Goal: Obtain resource: Download file/media

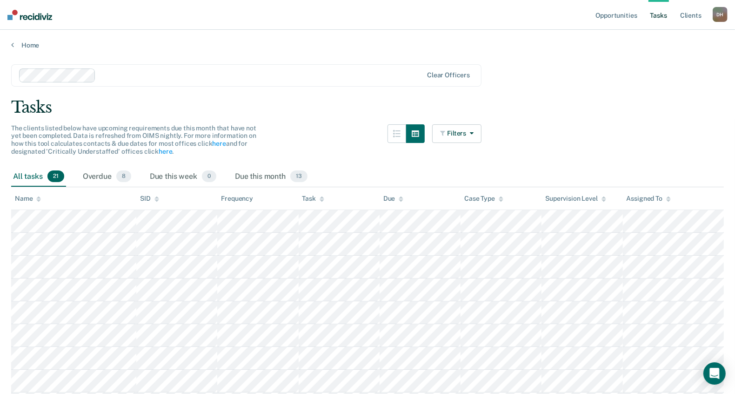
click at [28, 37] on div "Home" at bounding box center [367, 40] width 735 height 20
click at [28, 43] on link "Home" at bounding box center [367, 45] width 713 height 8
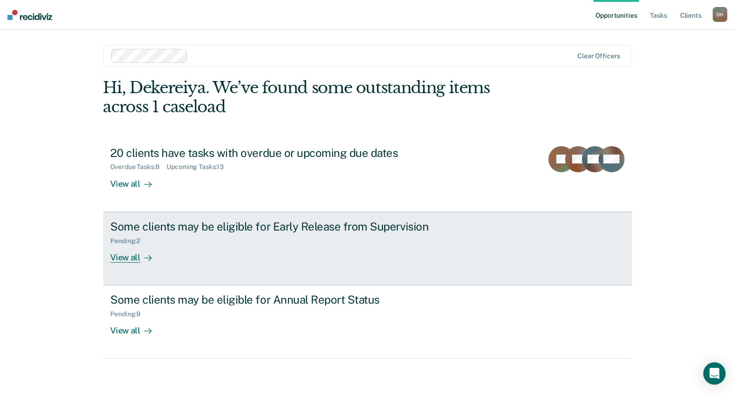
click at [134, 255] on div "View all" at bounding box center [137, 253] width 52 height 18
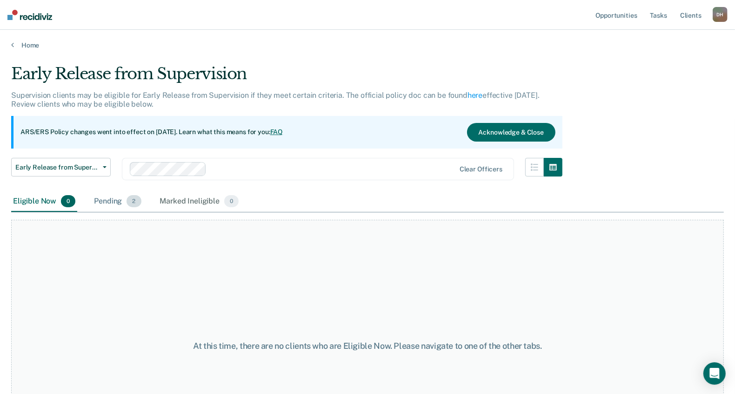
click at [123, 202] on div "Pending 2" at bounding box center [117, 201] width 51 height 20
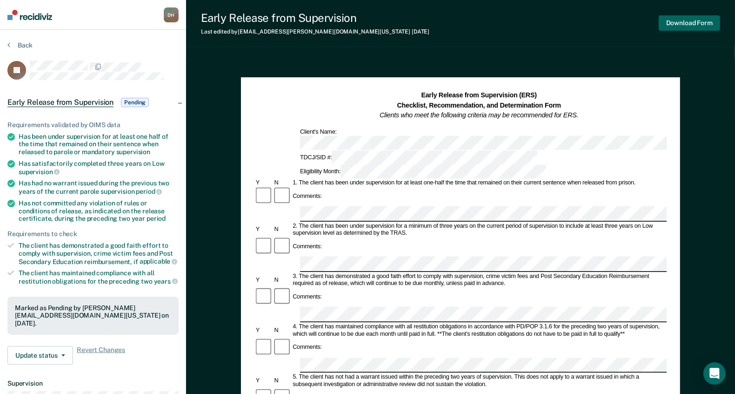
click at [684, 24] on button "Download Form" at bounding box center [689, 22] width 61 height 15
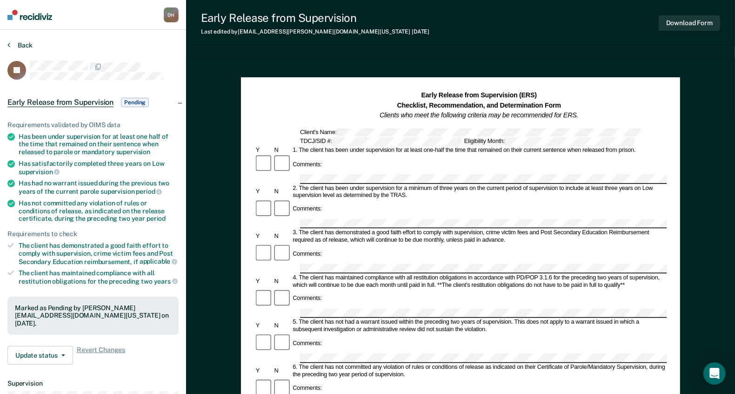
click at [24, 45] on button "Back" at bounding box center [19, 45] width 25 height 8
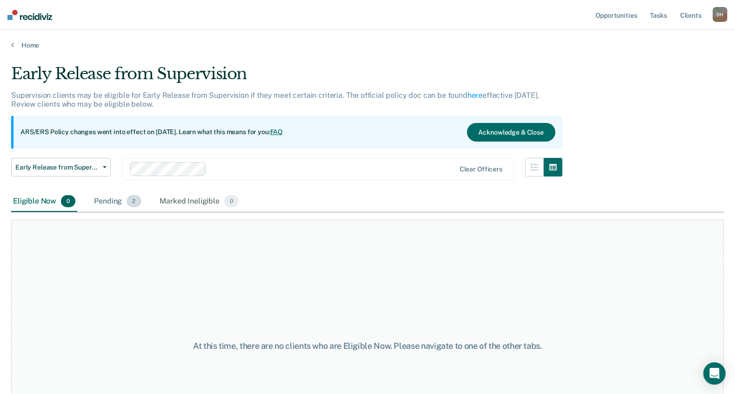
click at [119, 197] on div "Pending 2" at bounding box center [117, 201] width 51 height 20
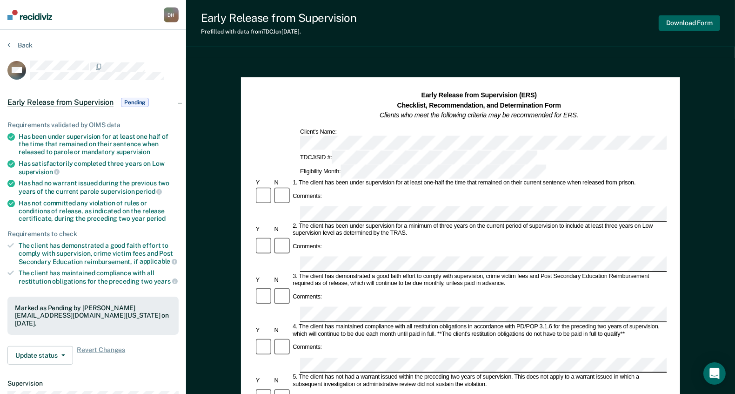
click at [699, 23] on button "Download Form" at bounding box center [689, 22] width 61 height 15
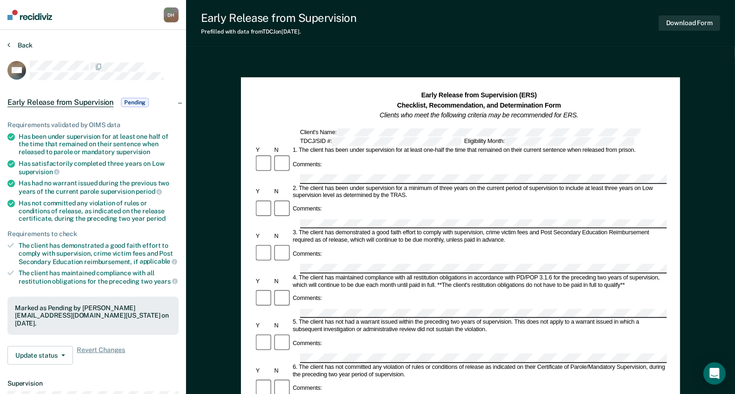
click at [12, 43] on button "Back" at bounding box center [19, 45] width 25 height 8
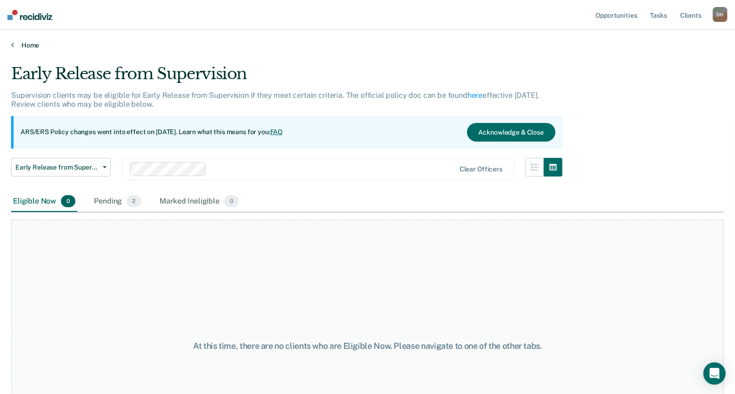
click at [19, 44] on link "Home" at bounding box center [367, 45] width 713 height 8
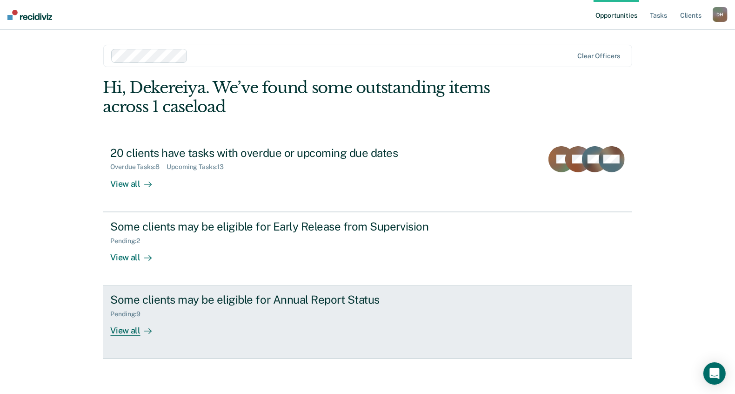
click at [123, 331] on div "View all" at bounding box center [137, 327] width 52 height 18
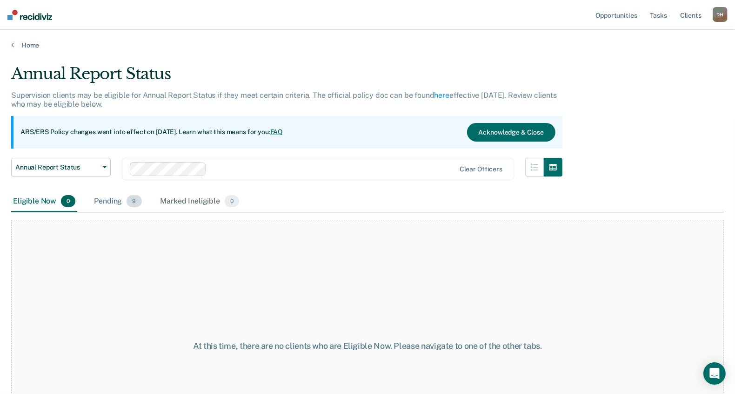
click at [122, 203] on div "Pending 9" at bounding box center [117, 201] width 51 height 20
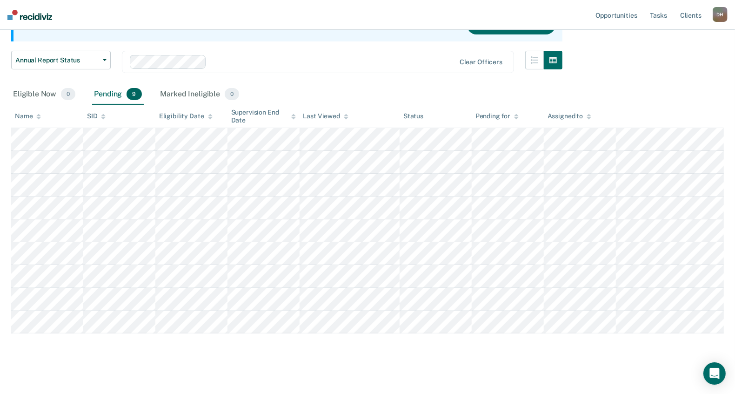
scroll to position [112, 0]
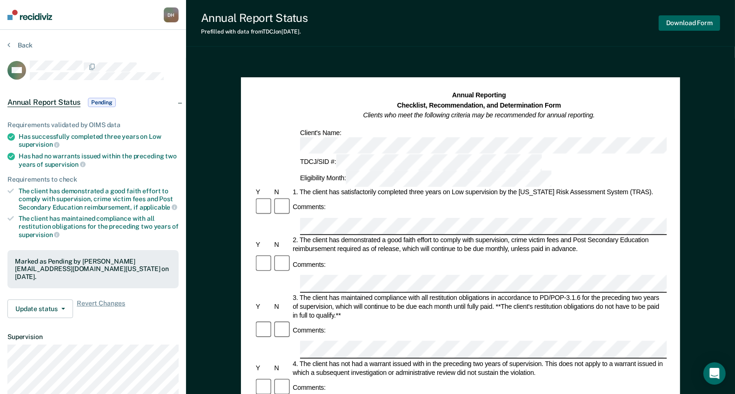
click at [685, 22] on button "Download Form" at bounding box center [689, 22] width 61 height 15
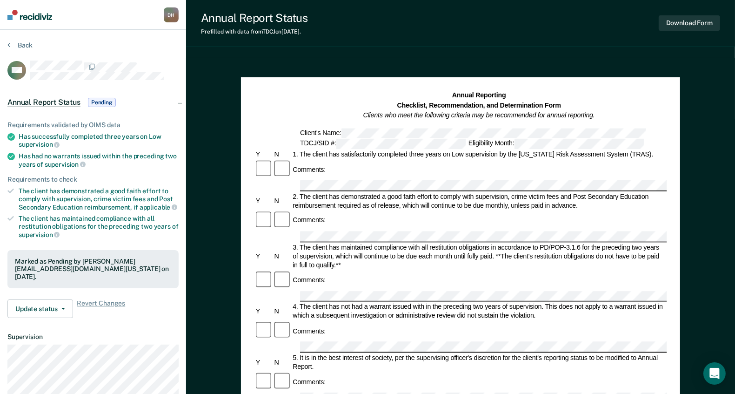
click at [17, 50] on div "Back" at bounding box center [92, 51] width 171 height 20
click at [27, 37] on section "Back CM Annual Report Status Pending Requirements validated by OIMS data Has su…" at bounding box center [93, 259] width 186 height 458
click at [27, 47] on button "Back" at bounding box center [19, 45] width 25 height 8
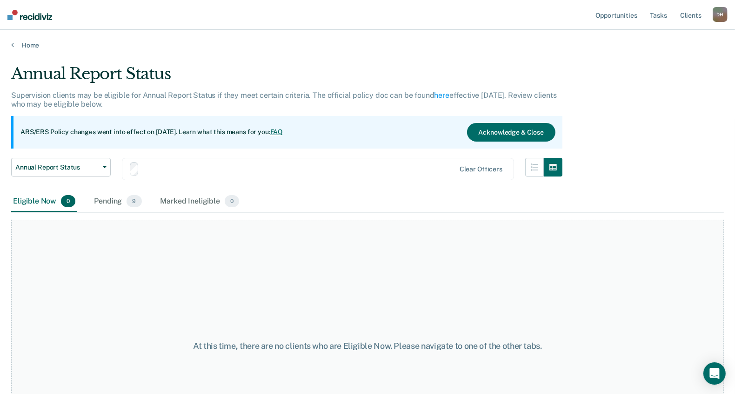
scroll to position [77, 0]
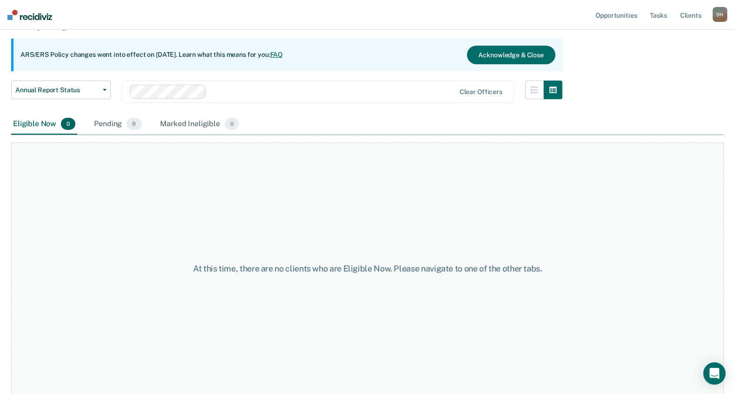
click at [151, 120] on div "Eligible Now 0 Pending 9 Marked Ineligible 0" at bounding box center [126, 124] width 230 height 20
click at [134, 123] on span "9" at bounding box center [134, 124] width 15 height 12
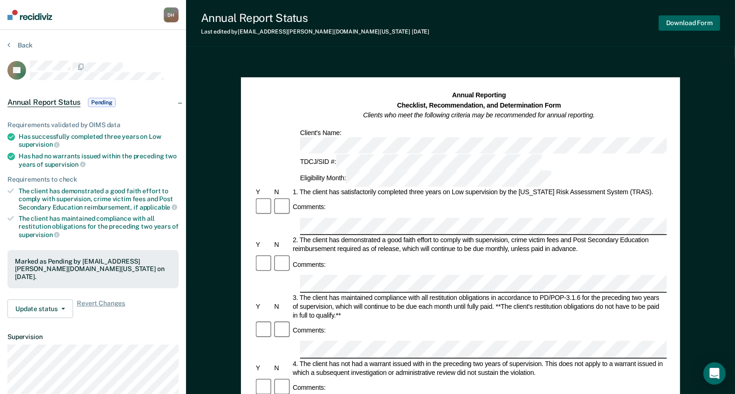
click at [700, 26] on button "Download Form" at bounding box center [689, 22] width 61 height 15
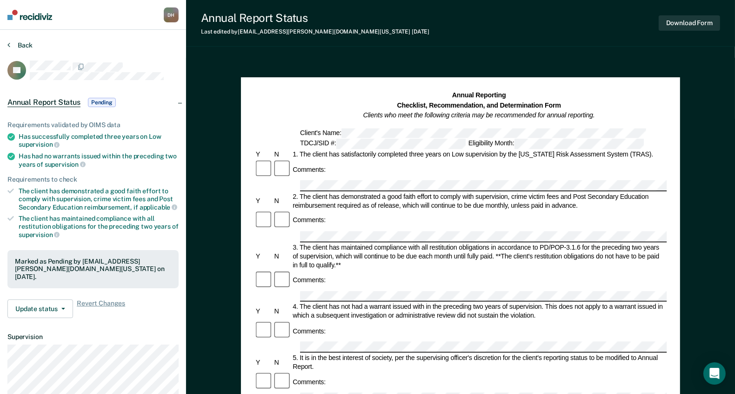
click at [17, 47] on button "Back" at bounding box center [19, 45] width 25 height 8
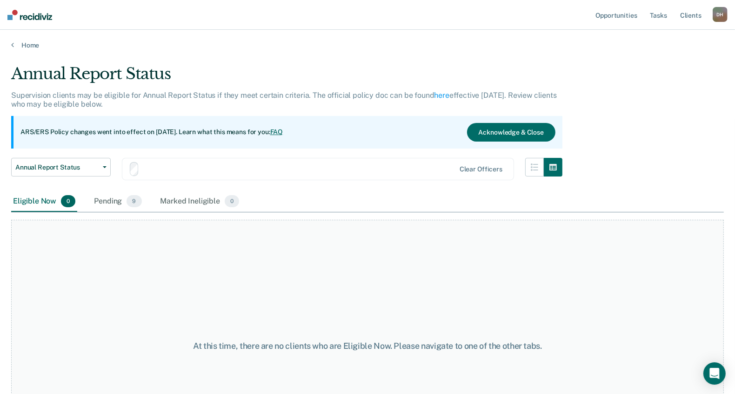
scroll to position [77, 0]
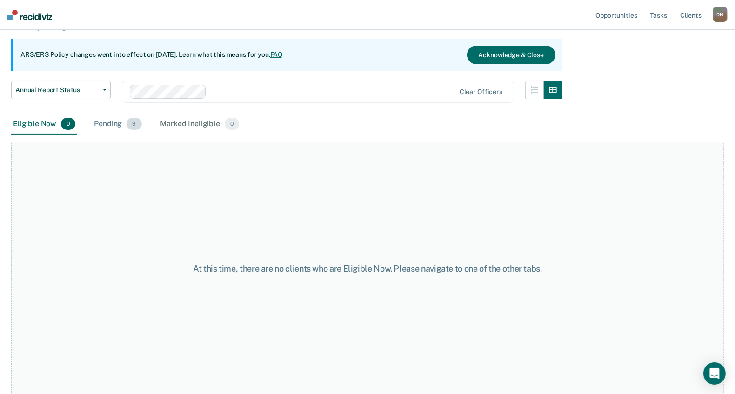
click at [113, 123] on div "Pending 9" at bounding box center [117, 124] width 51 height 20
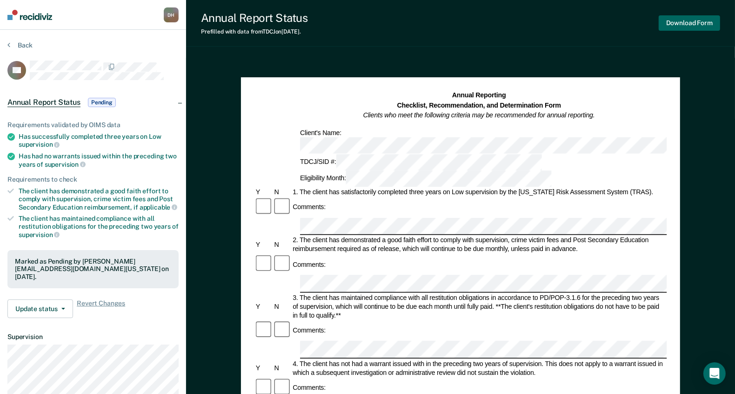
click at [697, 26] on button "Download Form" at bounding box center [689, 22] width 61 height 15
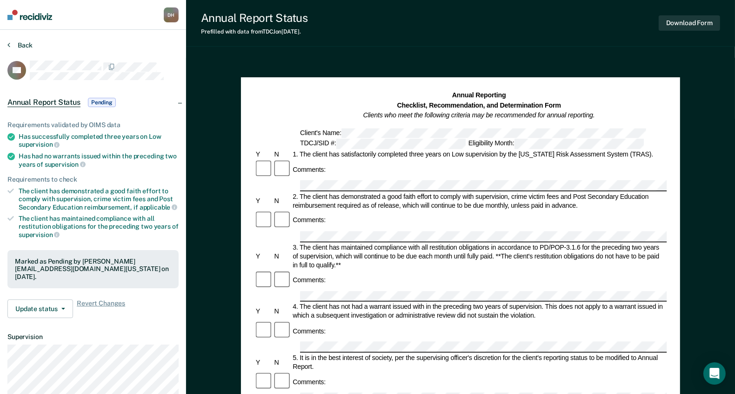
click at [23, 42] on button "Back" at bounding box center [19, 45] width 25 height 8
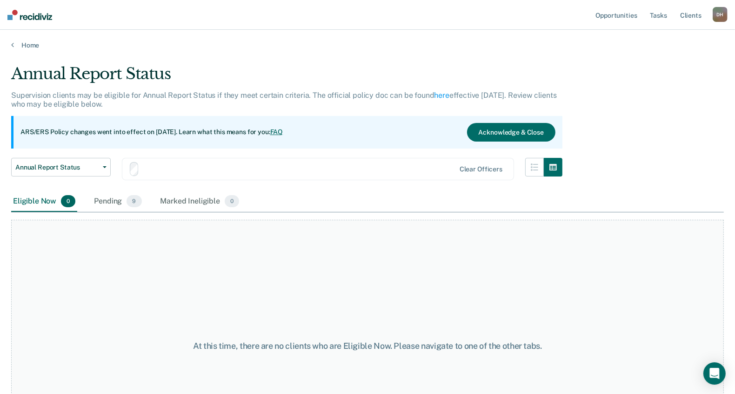
scroll to position [77, 0]
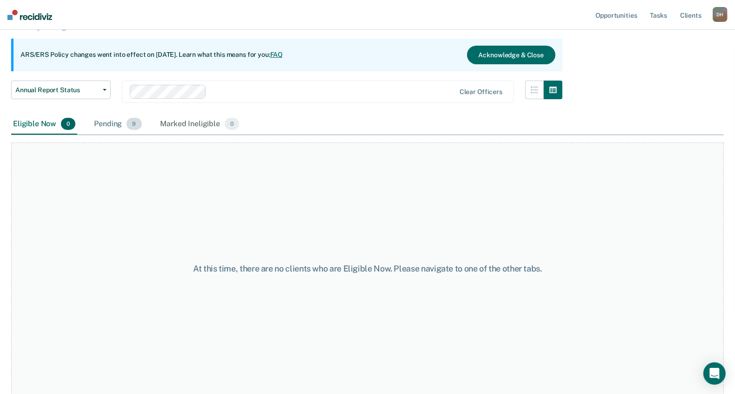
click at [133, 132] on div "Pending 9" at bounding box center [117, 124] width 51 height 20
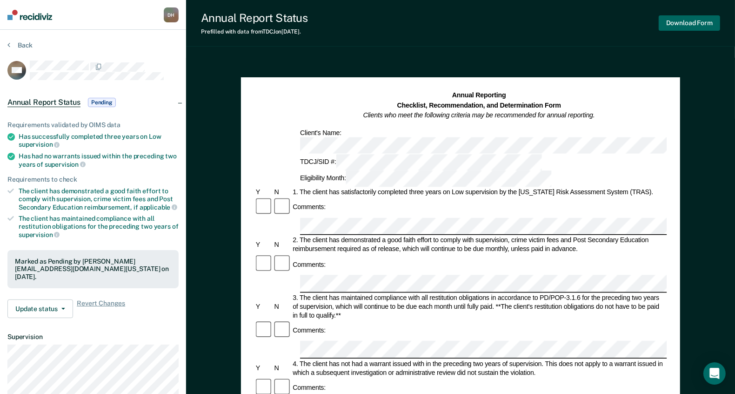
click at [686, 28] on button "Download Form" at bounding box center [689, 22] width 61 height 15
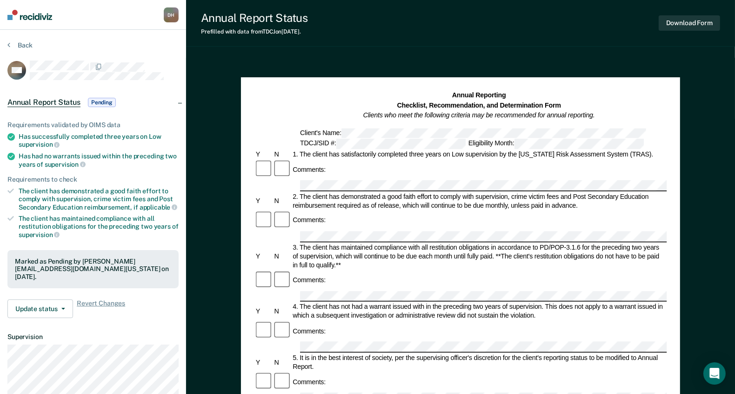
click at [7, 46] on section "Back DW Annual Report Status Pending Requirements validated by OIMS data Has su…" at bounding box center [93, 259] width 186 height 458
click at [8, 46] on icon at bounding box center [8, 44] width 3 height 7
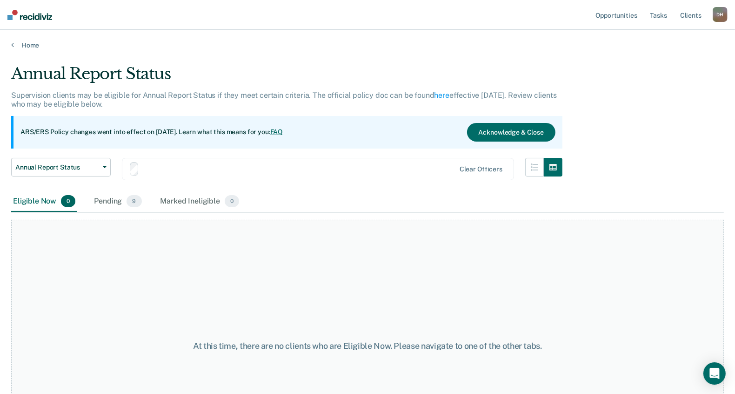
scroll to position [77, 0]
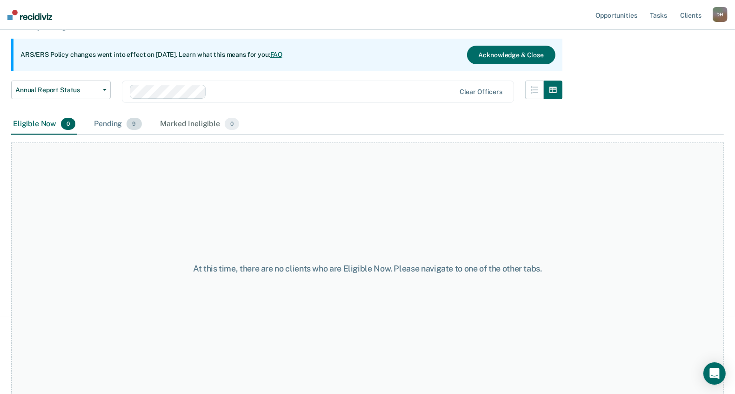
click at [139, 131] on div "Pending 9" at bounding box center [117, 124] width 51 height 20
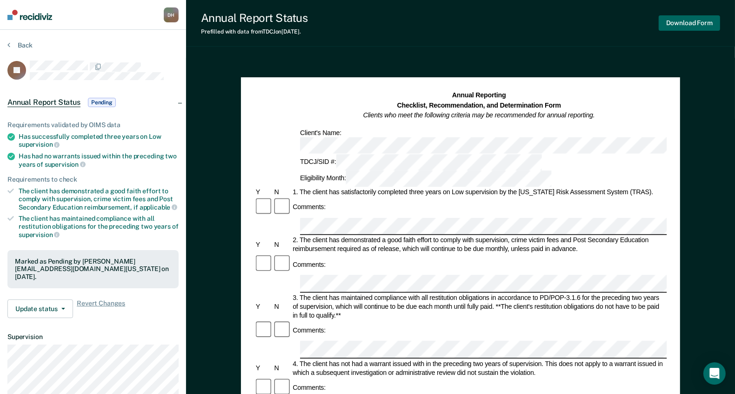
click at [703, 26] on button "Download Form" at bounding box center [689, 22] width 61 height 15
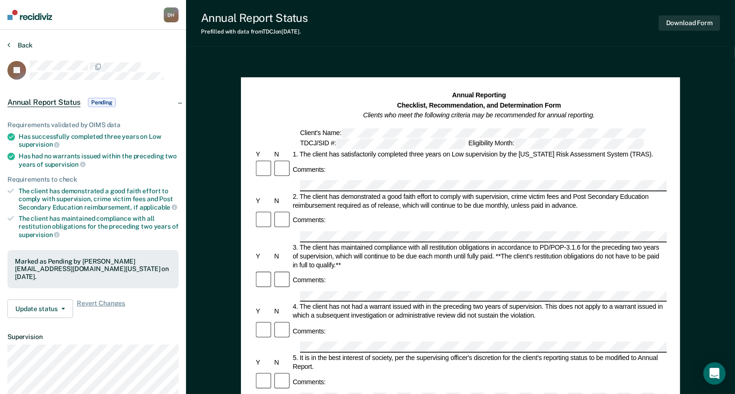
click at [27, 43] on button "Back" at bounding box center [19, 45] width 25 height 8
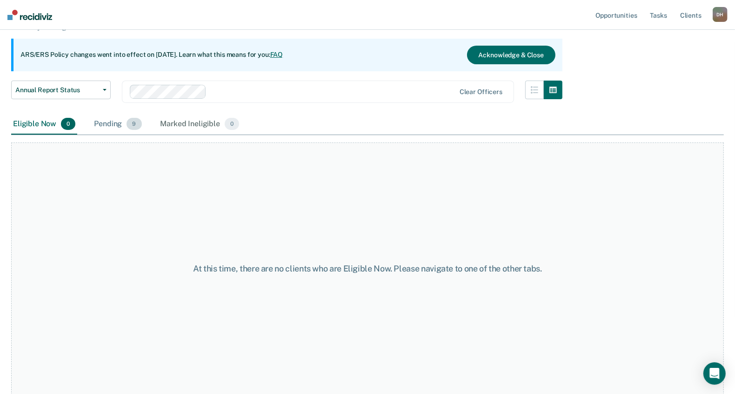
click at [100, 131] on div "Pending 9" at bounding box center [117, 124] width 51 height 20
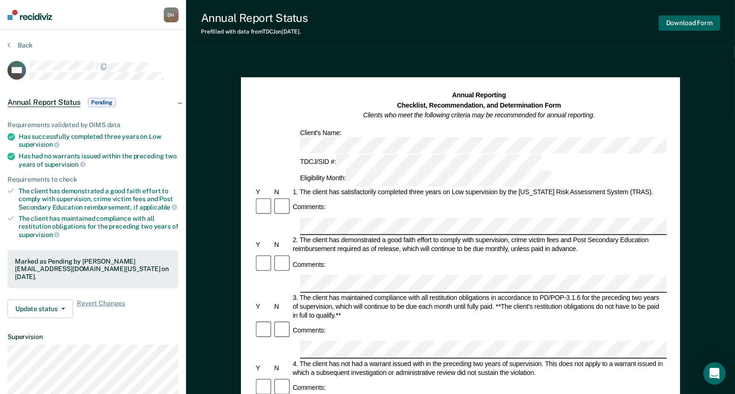
click at [703, 26] on button "Download Form" at bounding box center [689, 22] width 61 height 15
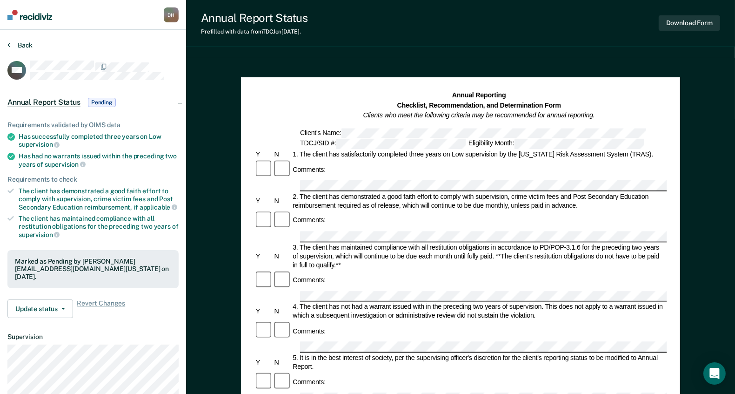
click at [20, 45] on button "Back" at bounding box center [19, 45] width 25 height 8
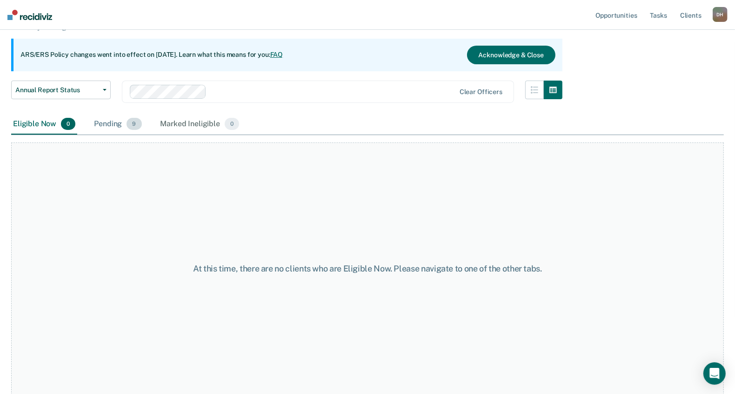
click at [118, 118] on div "Pending 9" at bounding box center [117, 124] width 51 height 20
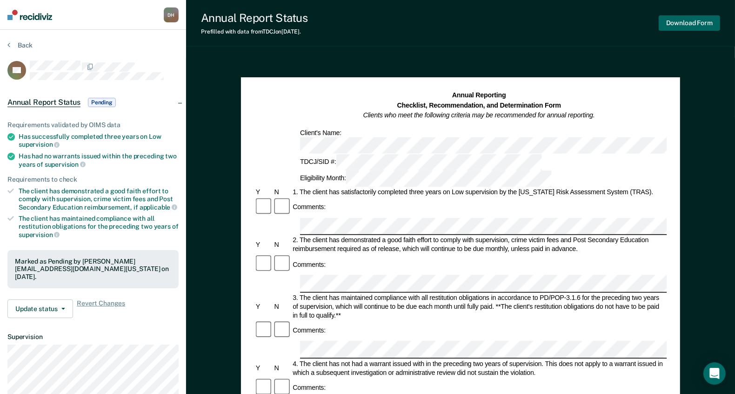
click at [688, 26] on button "Download Form" at bounding box center [689, 22] width 61 height 15
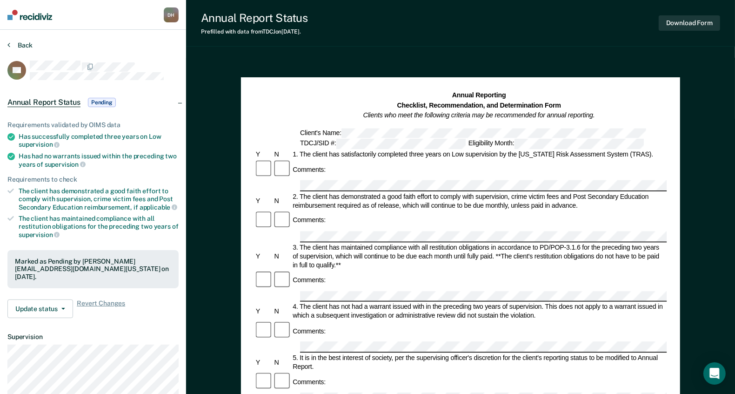
click at [23, 43] on button "Back" at bounding box center [19, 45] width 25 height 8
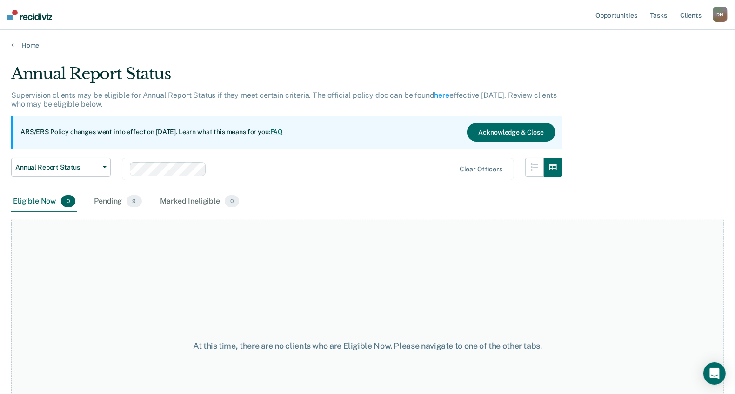
scroll to position [77, 0]
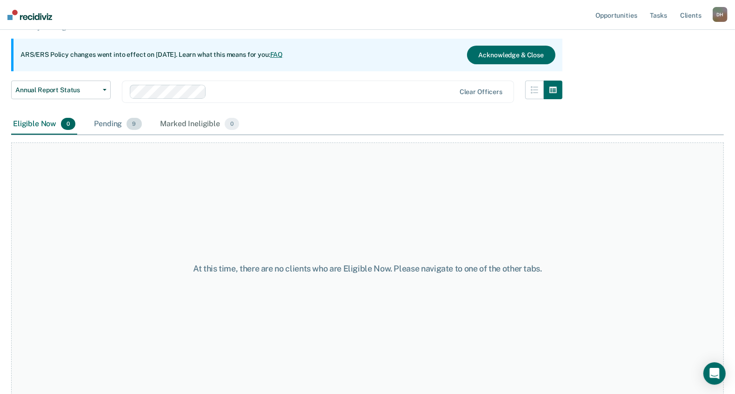
click at [100, 119] on div "Pending 9" at bounding box center [117, 124] width 51 height 20
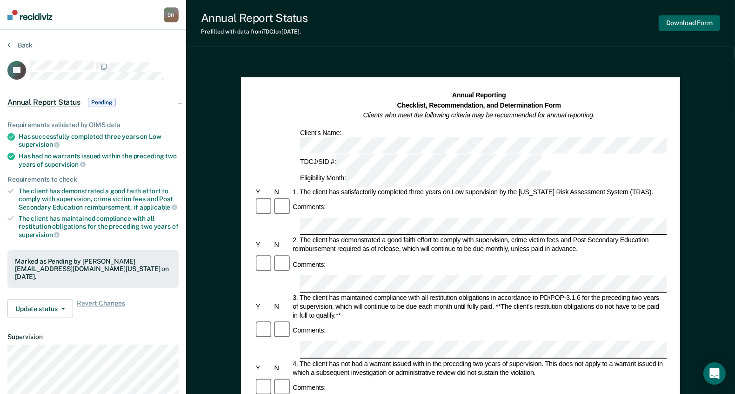
click at [697, 20] on button "Download Form" at bounding box center [689, 22] width 61 height 15
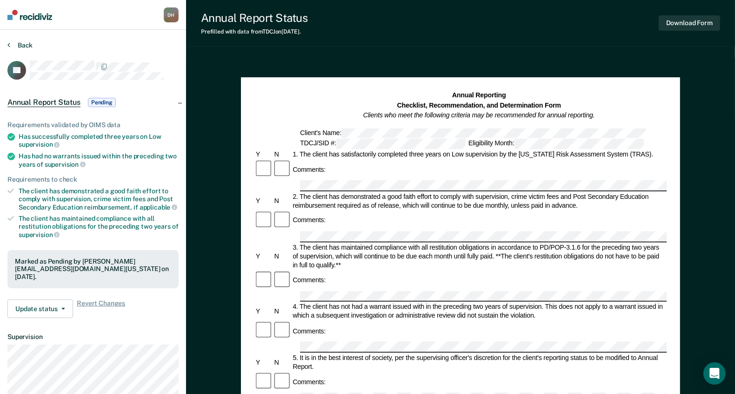
click at [23, 43] on button "Back" at bounding box center [19, 45] width 25 height 8
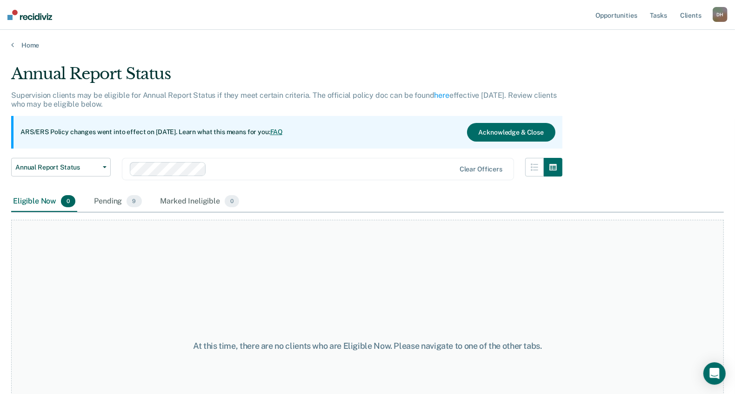
scroll to position [77, 0]
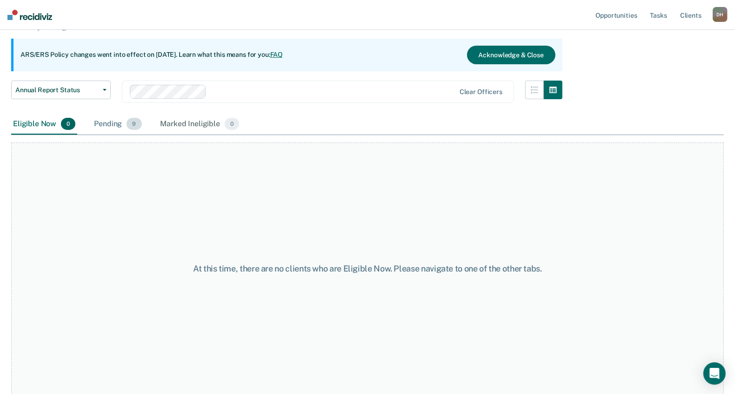
click at [106, 131] on div "Pending 9" at bounding box center [117, 124] width 51 height 20
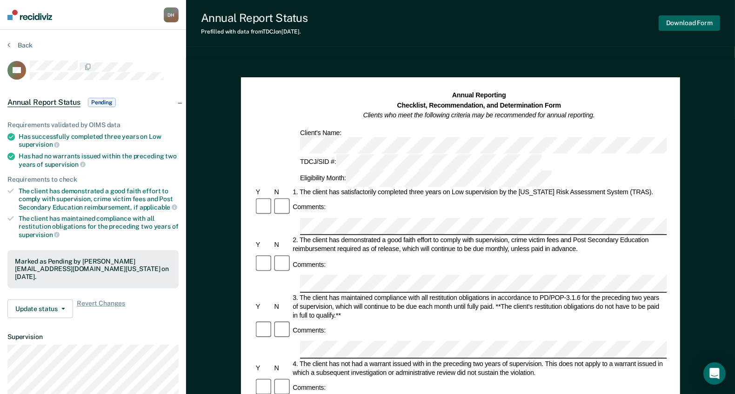
click at [703, 26] on button "Download Form" at bounding box center [689, 22] width 61 height 15
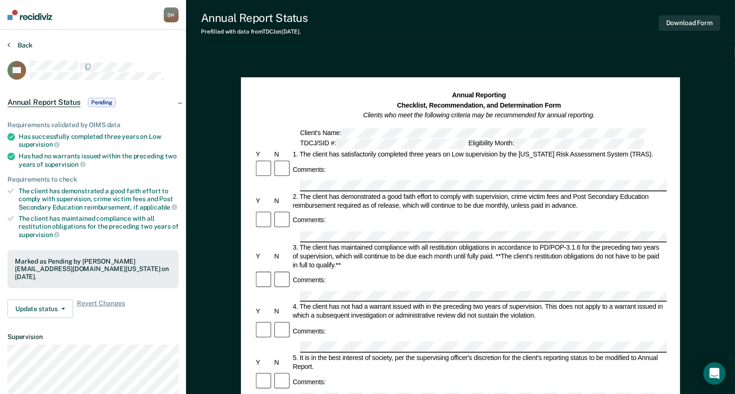
click at [17, 41] on button "Back" at bounding box center [19, 45] width 25 height 8
